Goal: Task Accomplishment & Management: Use online tool/utility

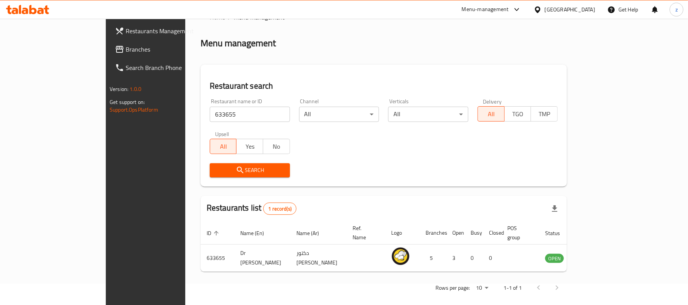
scroll to position [21, 0]
click at [126, 48] on span "Branches" at bounding box center [170, 49] width 89 height 9
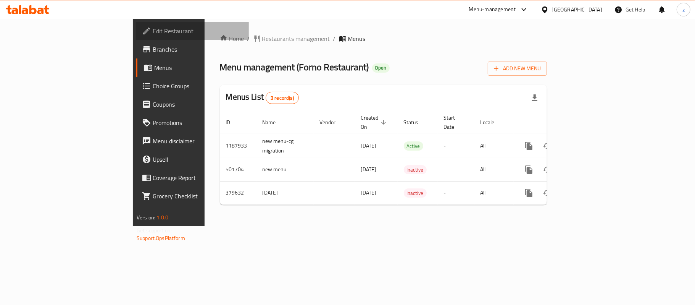
click at [153, 26] on span "Edit Restaurant" at bounding box center [198, 30] width 90 height 9
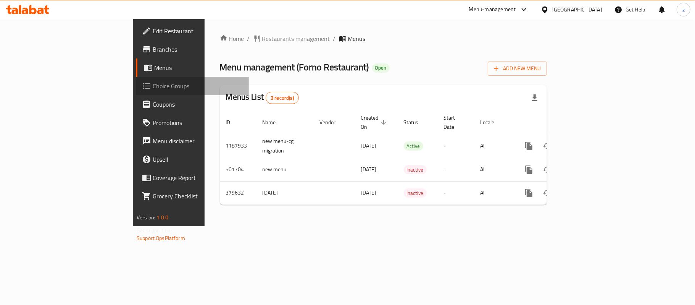
click at [136, 79] on link "Choice Groups" at bounding box center [192, 86] width 113 height 18
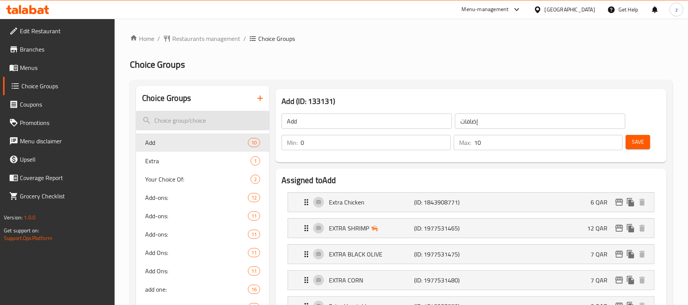
click at [188, 124] on input "search" at bounding box center [202, 120] width 133 height 19
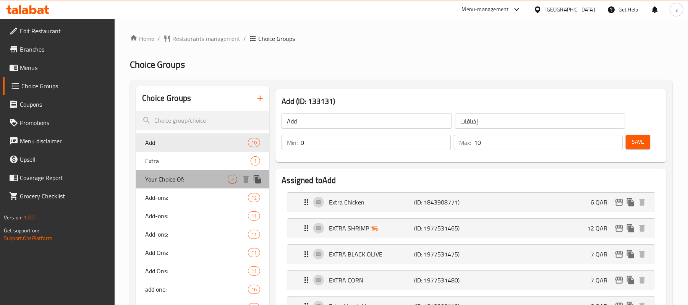
click at [166, 179] on span "Your Choice Of:" at bounding box center [186, 178] width 82 height 9
type input "Your Choice Of:"
type input "إختيارك من:"
type input "1"
